Goal: Task Accomplishment & Management: Manage account settings

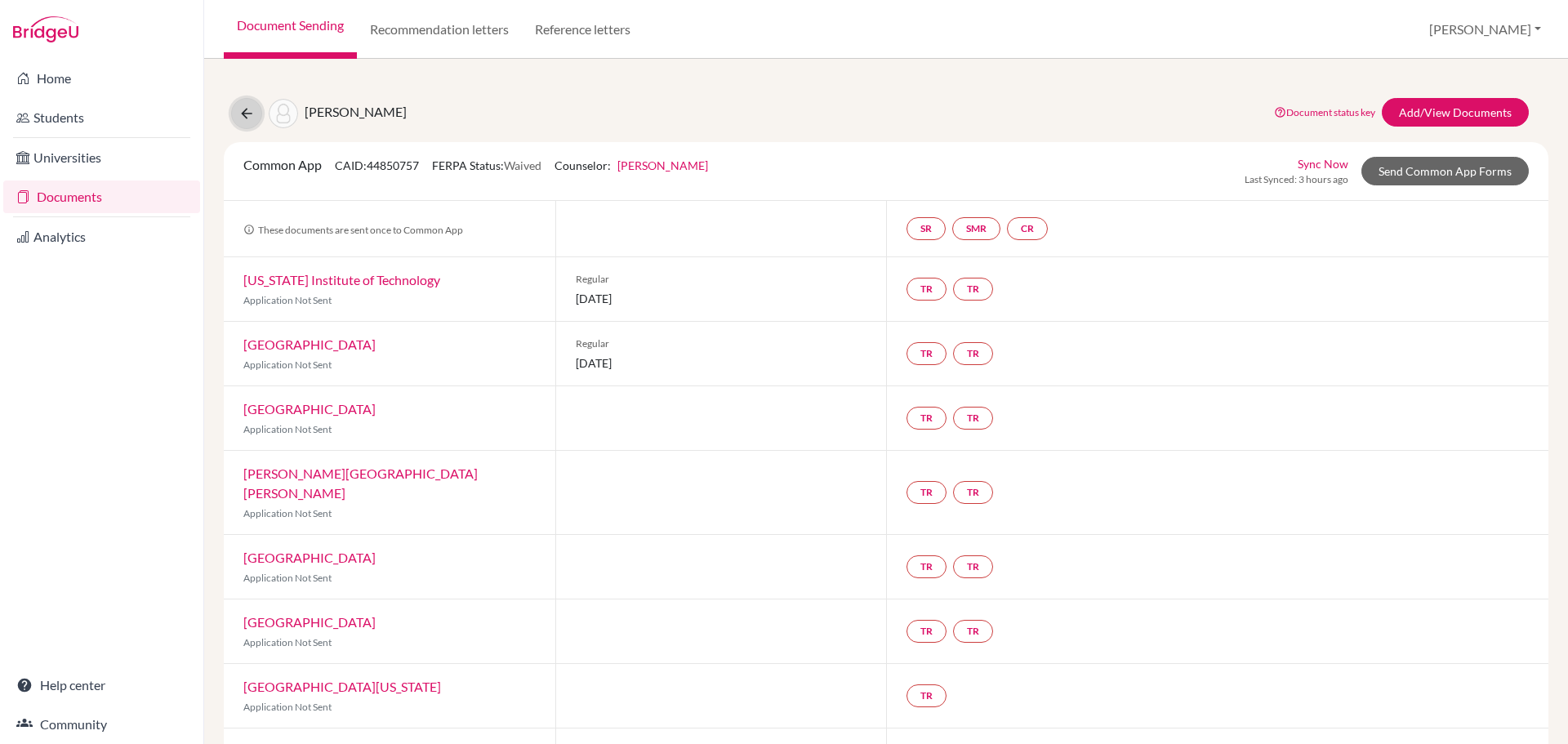
click at [247, 121] on icon at bounding box center [247, 113] width 16 height 16
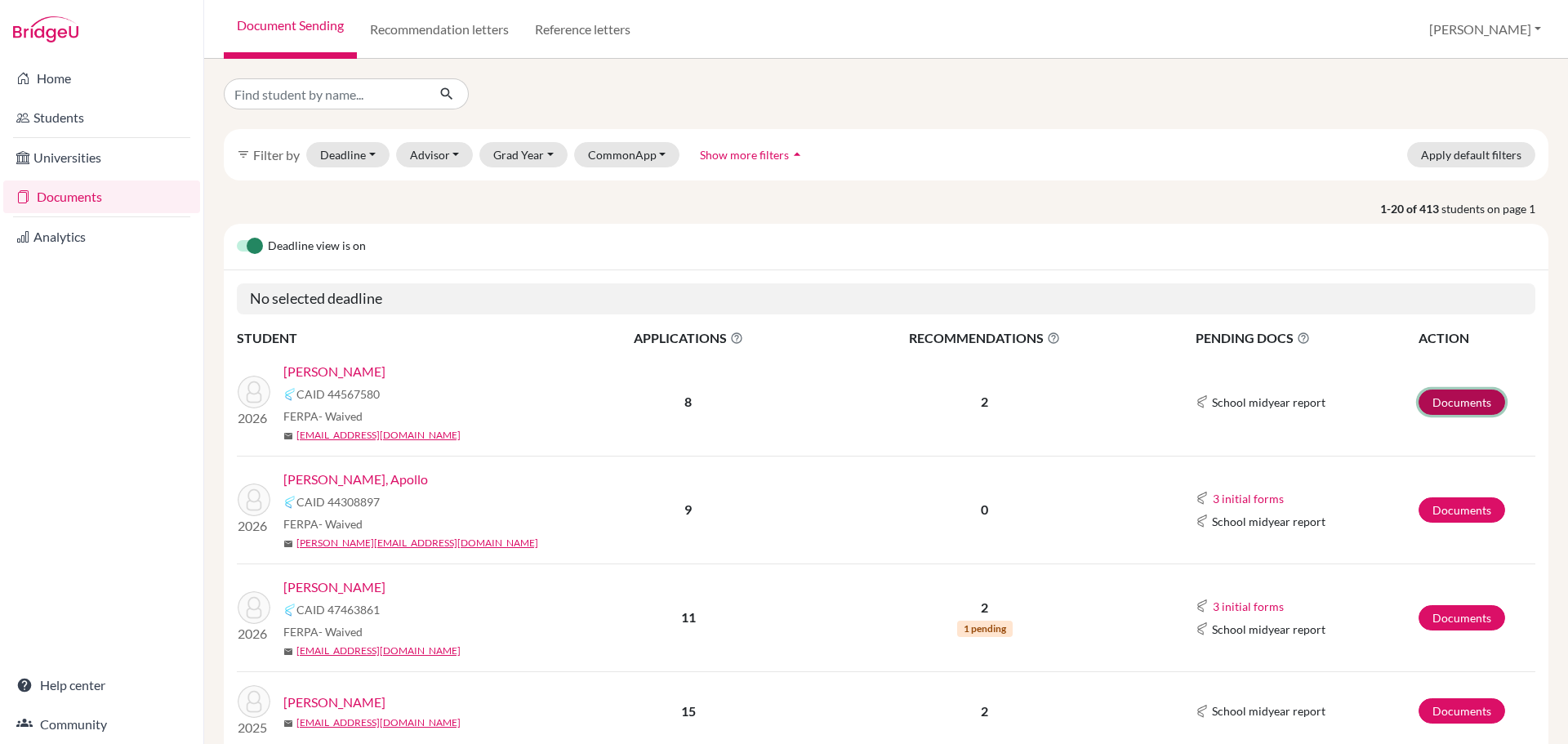
click at [1458, 399] on link "Documents" at bounding box center [1461, 403] width 87 height 26
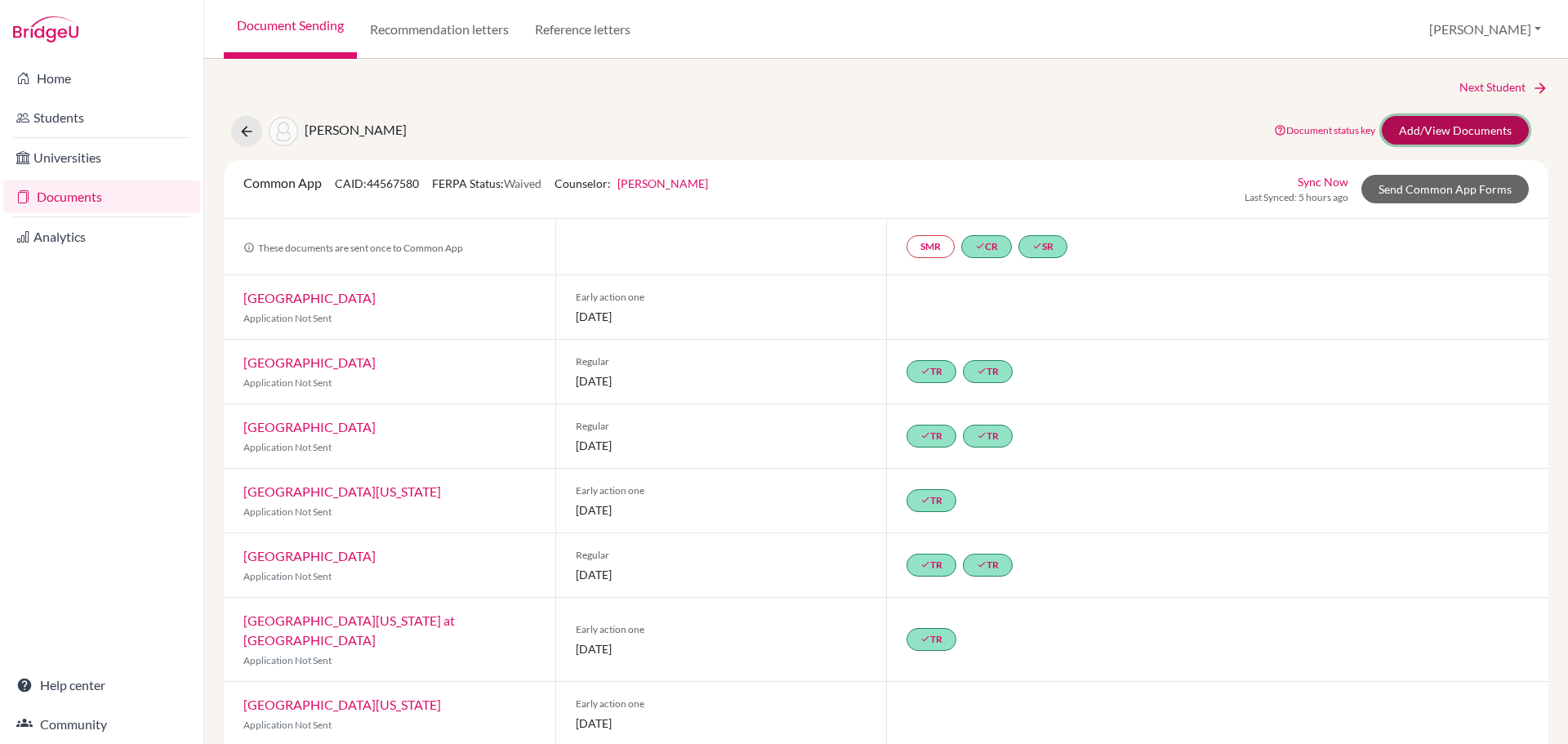
click at [1460, 133] on link "Add/View Documents" at bounding box center [1455, 130] width 147 height 28
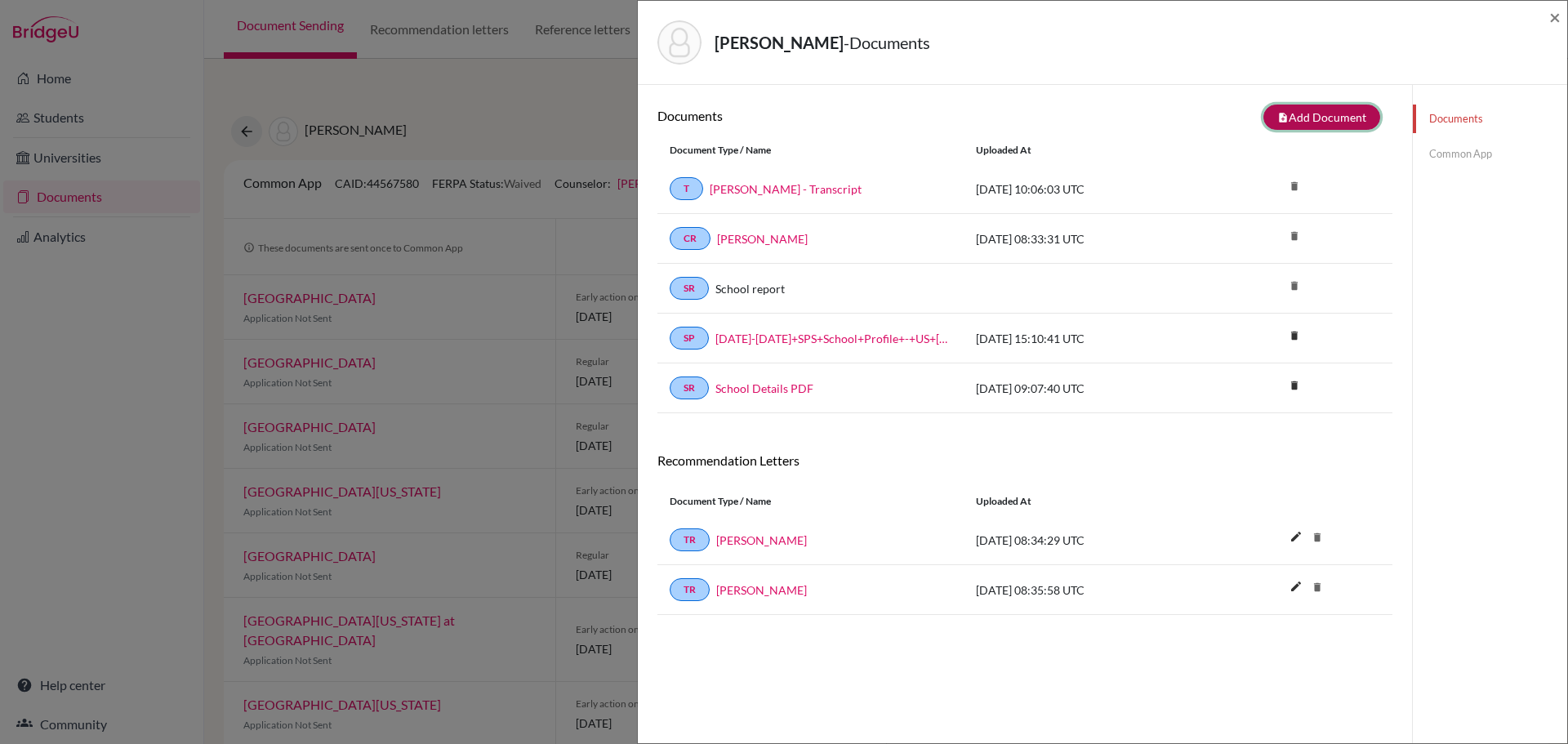
click at [1304, 120] on button "note_add Add Document" at bounding box center [1322, 117] width 117 height 26
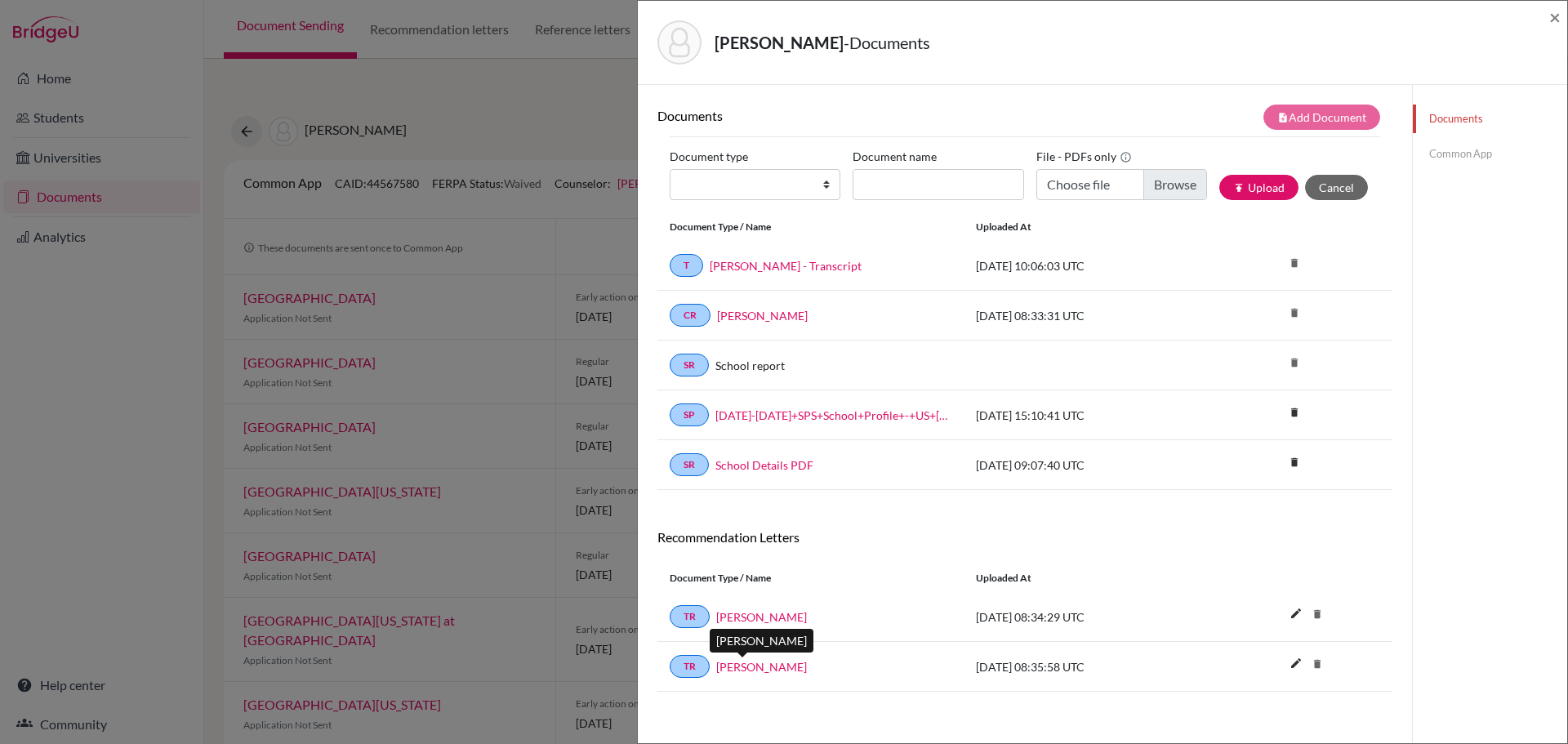
click at [755, 669] on link "Tim Chase" at bounding box center [761, 666] width 91 height 17
click at [1554, 20] on span "×" at bounding box center [1554, 16] width 11 height 24
